Goal: Information Seeking & Learning: Learn about a topic

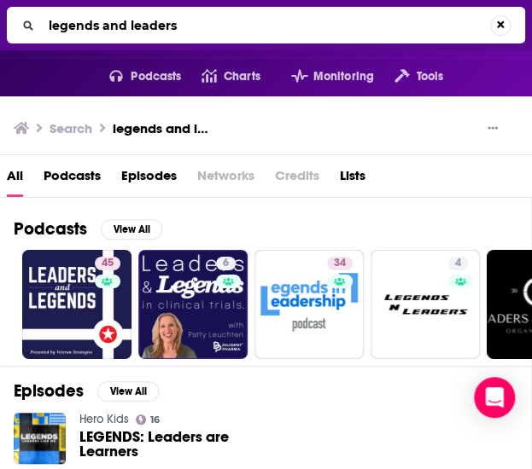
click at [128, 26] on input "legends and leaders" at bounding box center [266, 25] width 448 height 27
type input "legends n leaders"
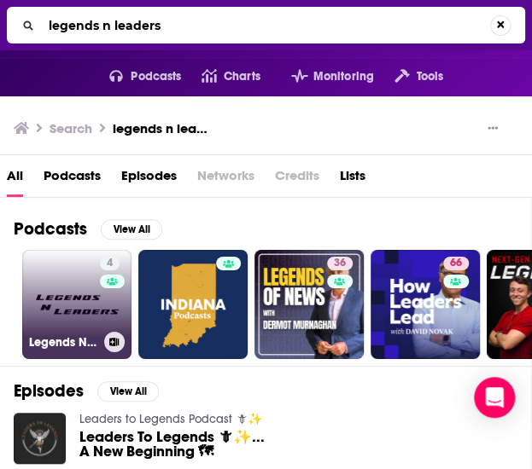
click at [72, 327] on link "4 Legends N Leaders" at bounding box center [76, 304] width 109 height 109
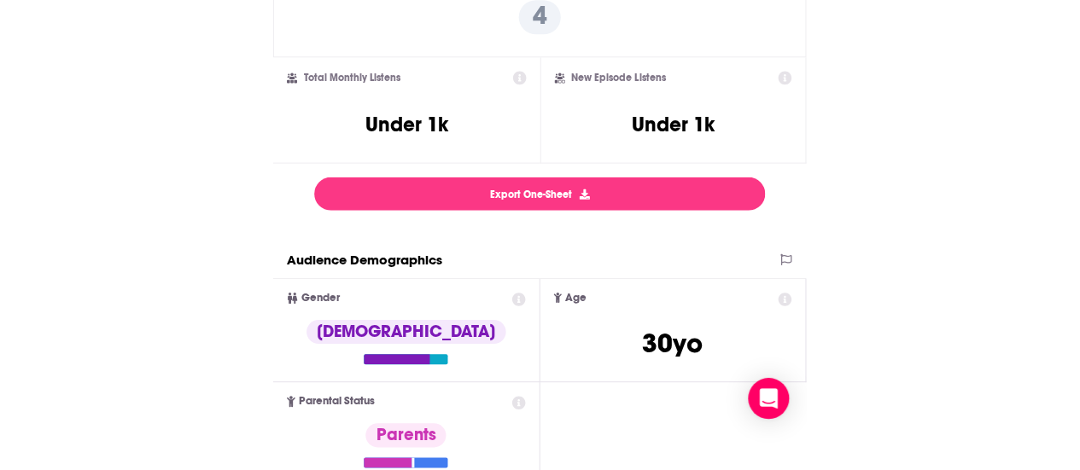
scroll to position [411, 0]
